Goal: Information Seeking & Learning: Find specific fact

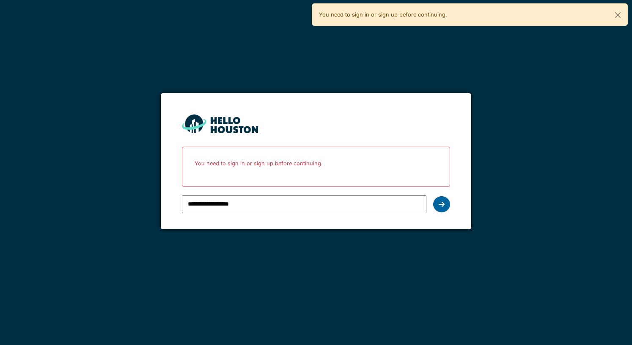
click at [441, 202] on icon at bounding box center [442, 204] width 6 height 7
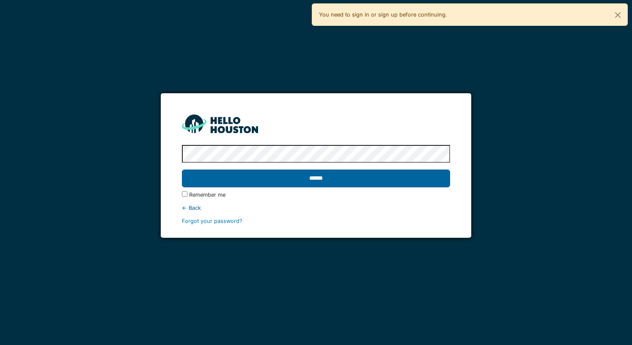
click at [326, 179] on input "******" at bounding box center [316, 178] width 268 height 18
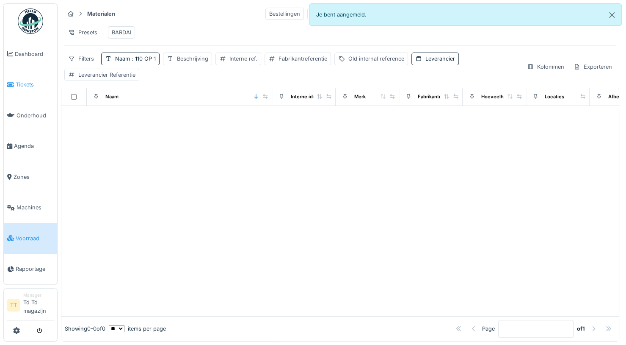
click at [20, 84] on span "Tickets" at bounding box center [35, 84] width 38 height 8
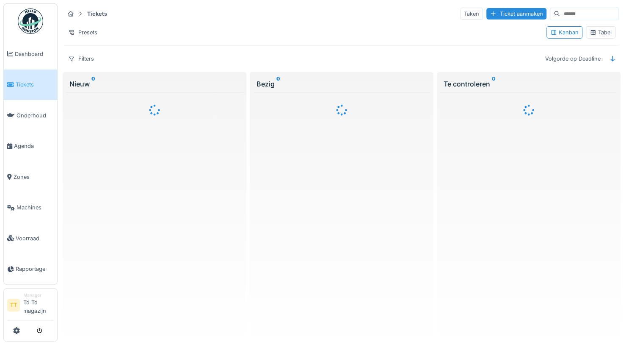
drag, startPoint x: 0, startPoint y: 0, endPoint x: 20, endPoint y: 84, distance: 86.1
click at [20, 84] on span "Tickets" at bounding box center [35, 84] width 38 height 8
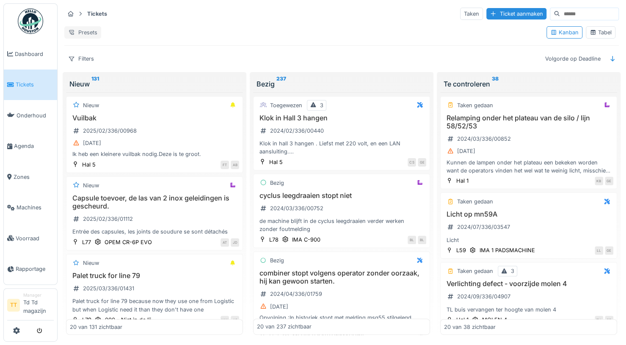
click at [86, 30] on div "Presets" at bounding box center [82, 32] width 37 height 12
click at [171, 32] on div "Presets" at bounding box center [301, 32] width 475 height 12
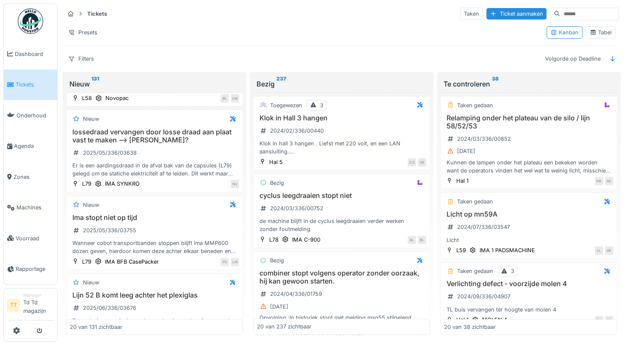
scroll to position [1327, 0]
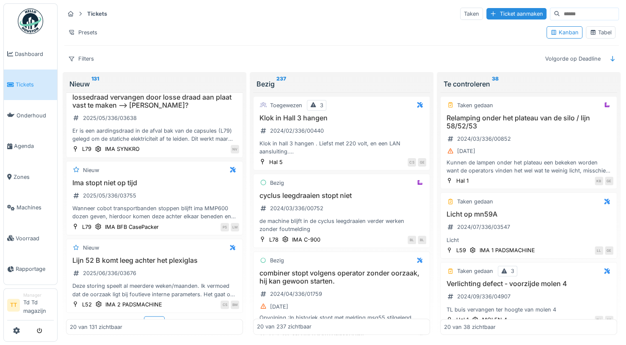
click at [96, 79] on sup "131" at bounding box center [95, 84] width 8 height 10
click at [560, 19] on input at bounding box center [589, 14] width 58 height 12
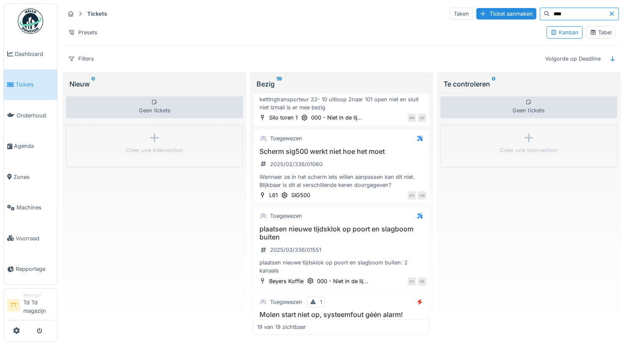
scroll to position [217, 0]
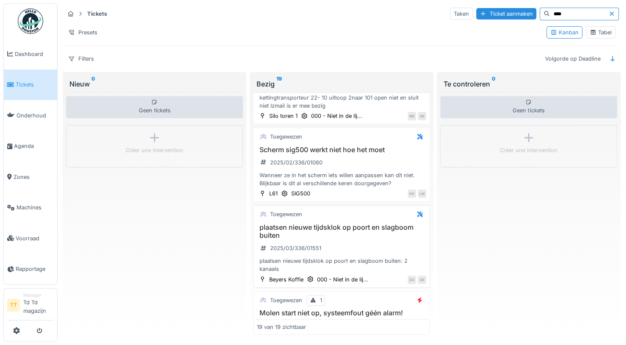
type input "****"
click at [333, 224] on h3 "plaatsen nieuwe tijdsklok op poort en slagboom buiten" at bounding box center [341, 231] width 169 height 16
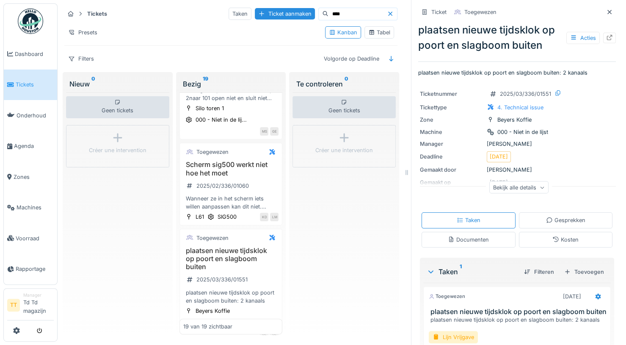
scroll to position [6, 0]
click at [528, 182] on div "Bekijk alle details" at bounding box center [518, 187] width 59 height 12
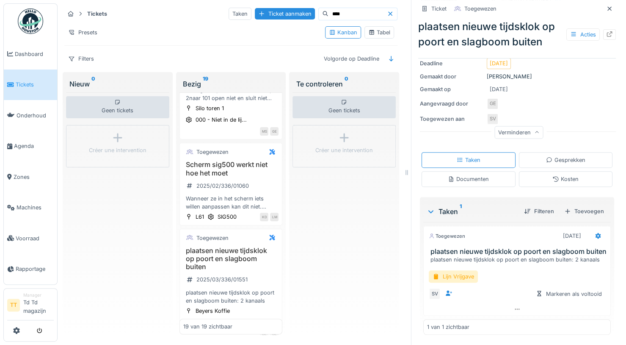
scroll to position [97, 0]
click at [577, 255] on div "plaatsen nieuwe tijdsklok op poort en slagboom buiten: 2 kanaals" at bounding box center [518, 259] width 177 height 8
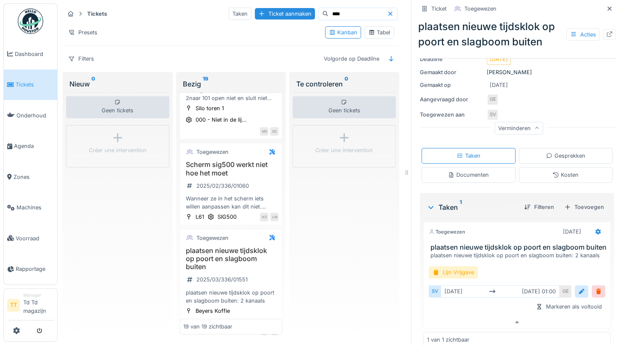
scroll to position [114, 0]
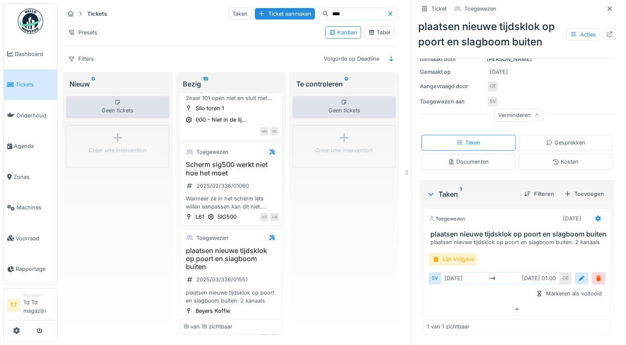
click at [447, 238] on div "plaatsen nieuwe tijdsklok op poort en slagboom buiten: 2 kanaals" at bounding box center [518, 242] width 177 height 8
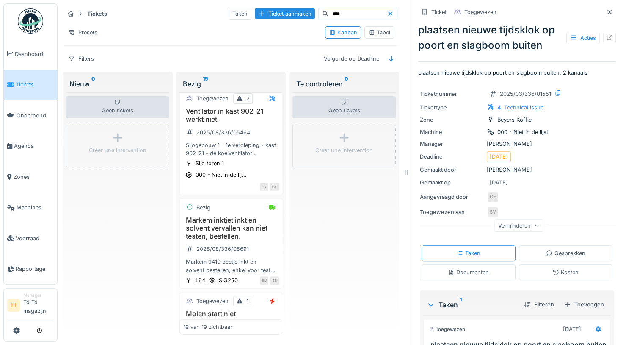
scroll to position [1426, 0]
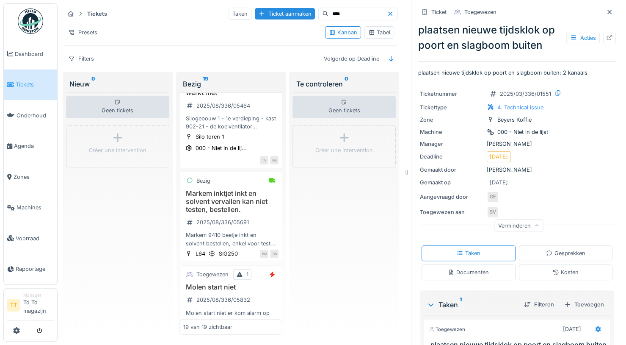
click at [27, 85] on span "Tickets" at bounding box center [35, 84] width 38 height 8
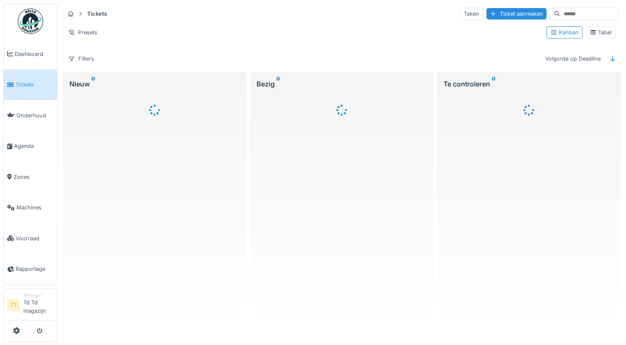
scroll to position [6, 0]
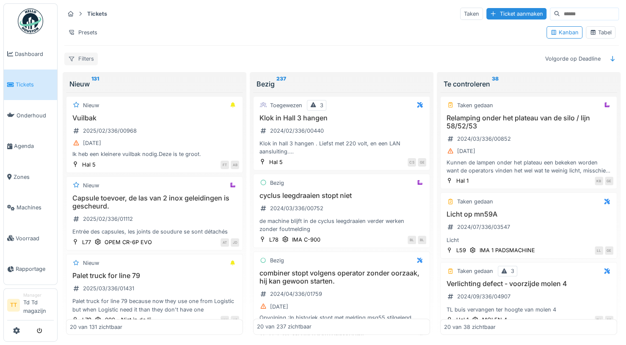
click at [84, 52] on div "Filters" at bounding box center [80, 58] width 33 height 12
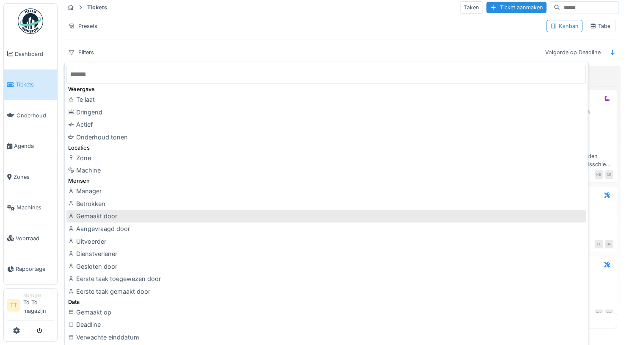
click at [99, 215] on div "Gemaakt door" at bounding box center [325, 216] width 519 height 13
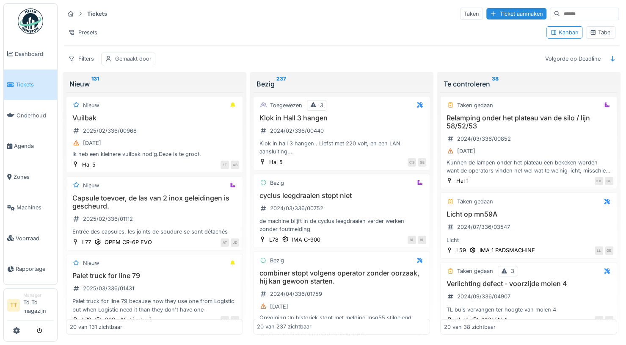
click at [149, 55] on div "Gemaakt door" at bounding box center [133, 59] width 36 height 8
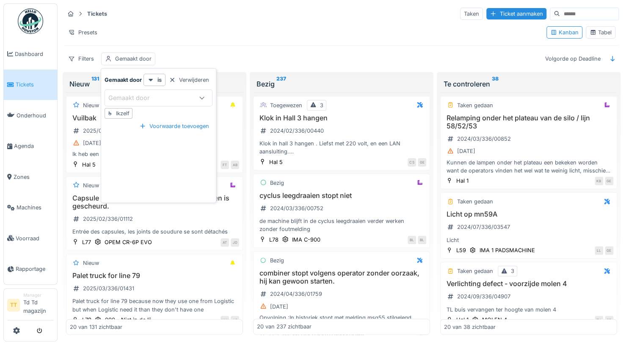
click at [157, 95] on div "Gemaakt door" at bounding box center [134, 97] width 53 height 9
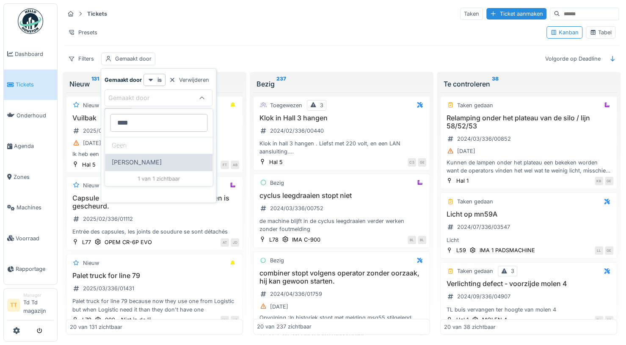
type door_U3ODg "****"
click at [131, 159] on span "Niko Verbelen" at bounding box center [137, 161] width 50 height 9
type input "*****"
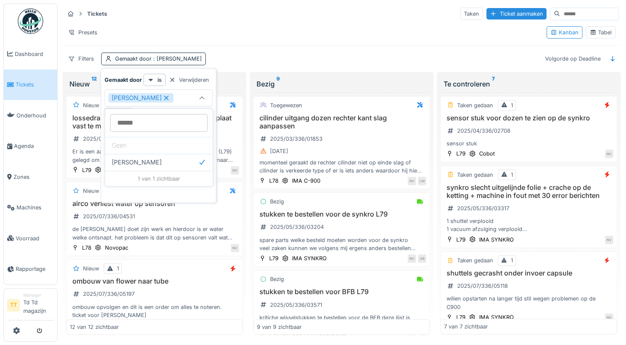
click at [271, 28] on div "Presets" at bounding box center [301, 32] width 475 height 12
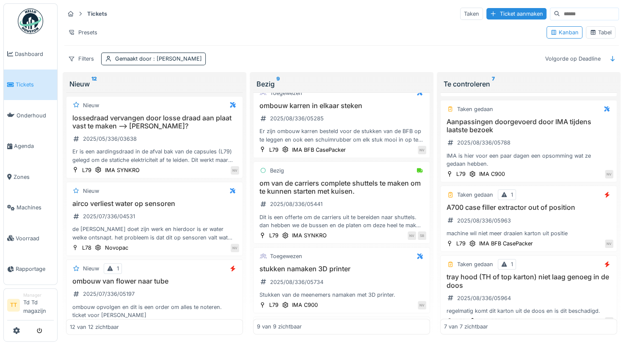
scroll to position [428, 0]
click at [234, 117] on div "Nieuw lossedraad vervangen door losse draad aan plaat vast te maken --> gino? 2…" at bounding box center [154, 137] width 177 height 82
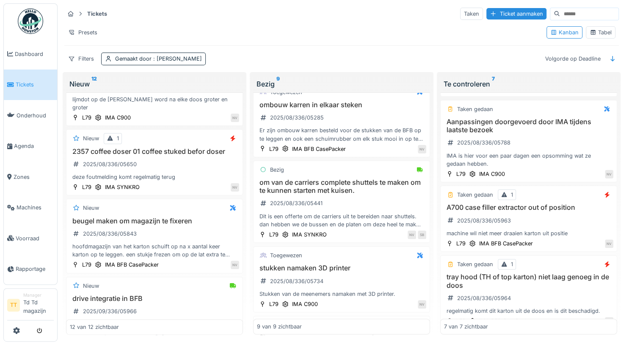
scroll to position [705, 0]
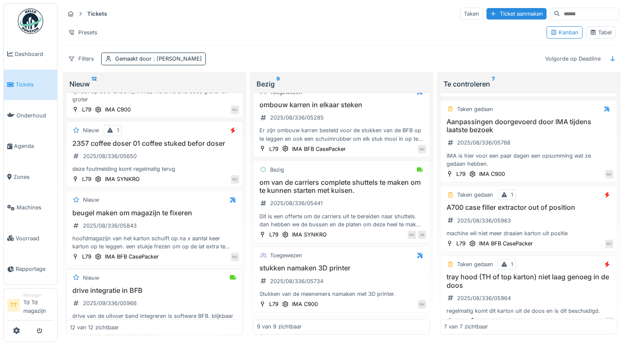
click at [106, 286] on h3 "drive integratie in BFB" at bounding box center [154, 290] width 169 height 8
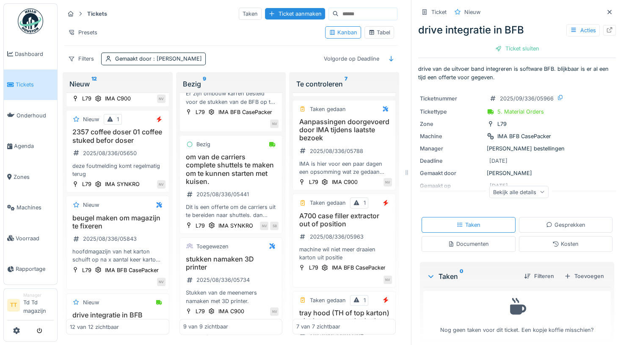
scroll to position [6, 0]
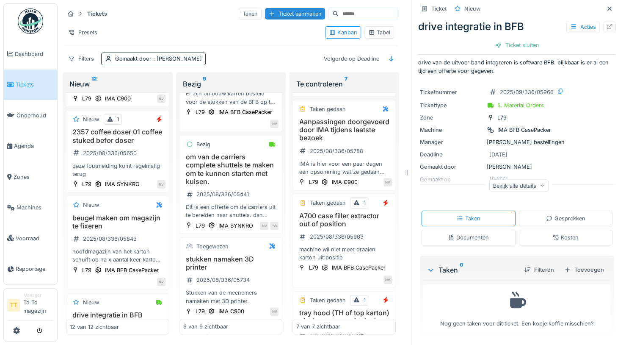
click at [525, 189] on div "Bekijk alle details" at bounding box center [518, 185] width 59 height 12
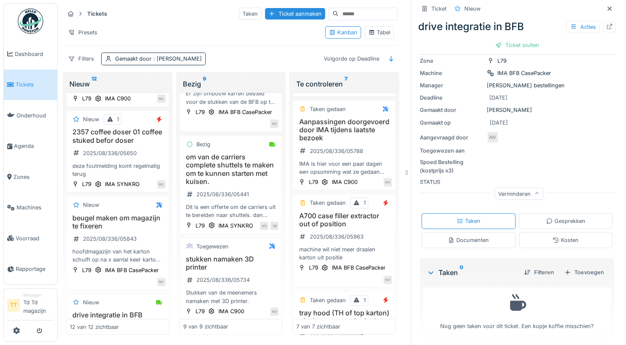
scroll to position [883, 0]
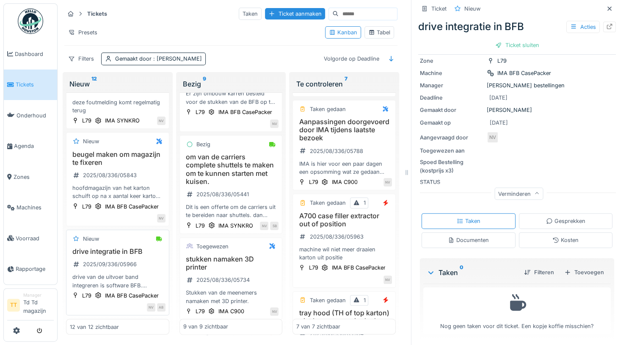
click at [116, 273] on div "drive van de uitvoer band integreren is software BFB. blijkbaar is er al een ti…" at bounding box center [118, 281] width 96 height 16
click at [27, 237] on span "Voorraad" at bounding box center [35, 238] width 38 height 8
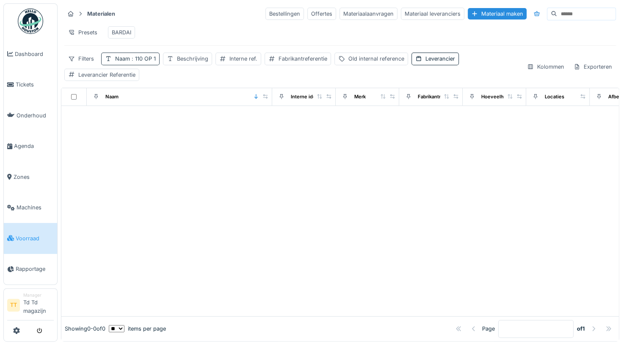
click at [141, 61] on span ": 110 OP 1" at bounding box center [143, 58] width 26 height 6
click at [184, 104] on icon at bounding box center [180, 105] width 7 height 6
